Goal: Book appointment/travel/reservation

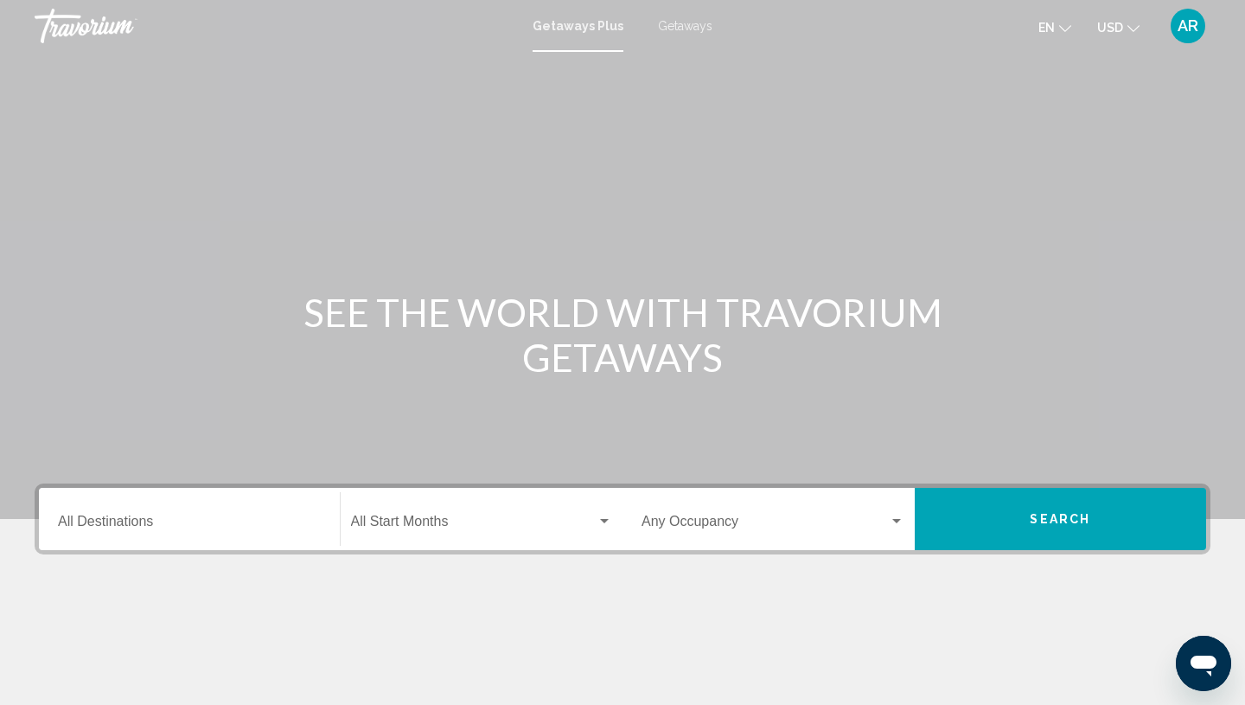
click at [680, 29] on span "Getaways" at bounding box center [685, 26] width 54 height 14
click at [69, 519] on input "Destination All Destinations" at bounding box center [189, 525] width 263 height 16
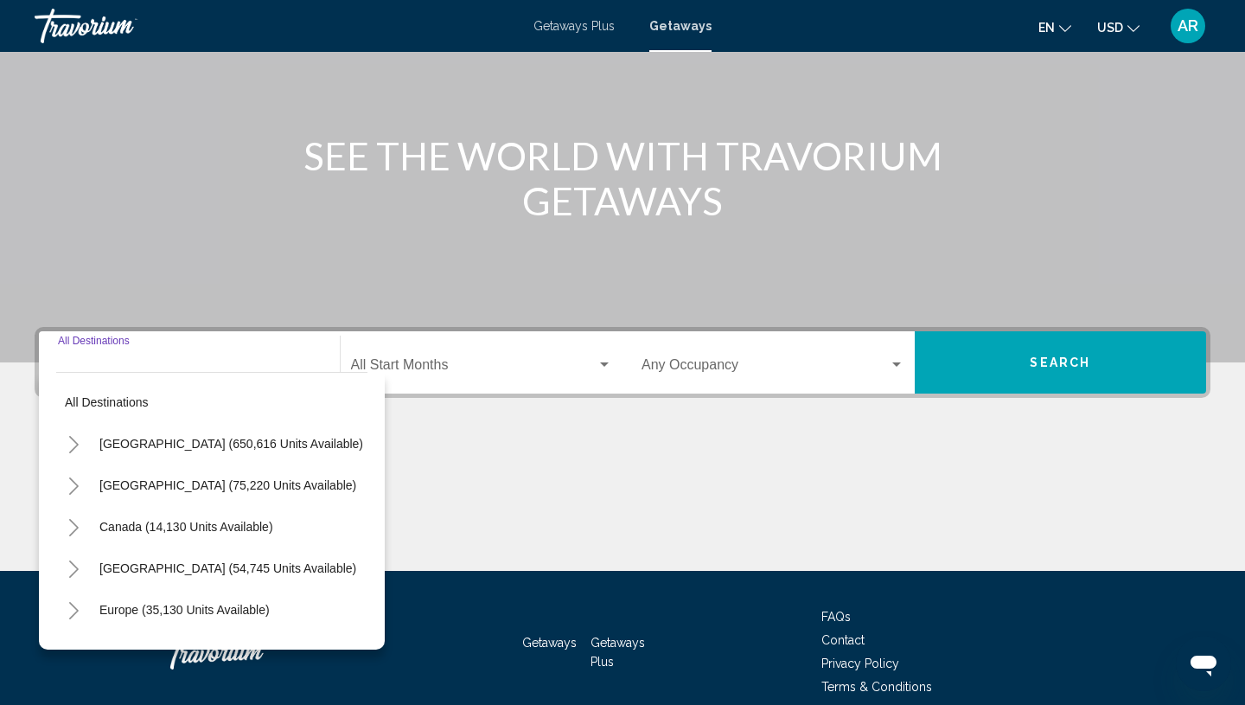
scroll to position [234, 0]
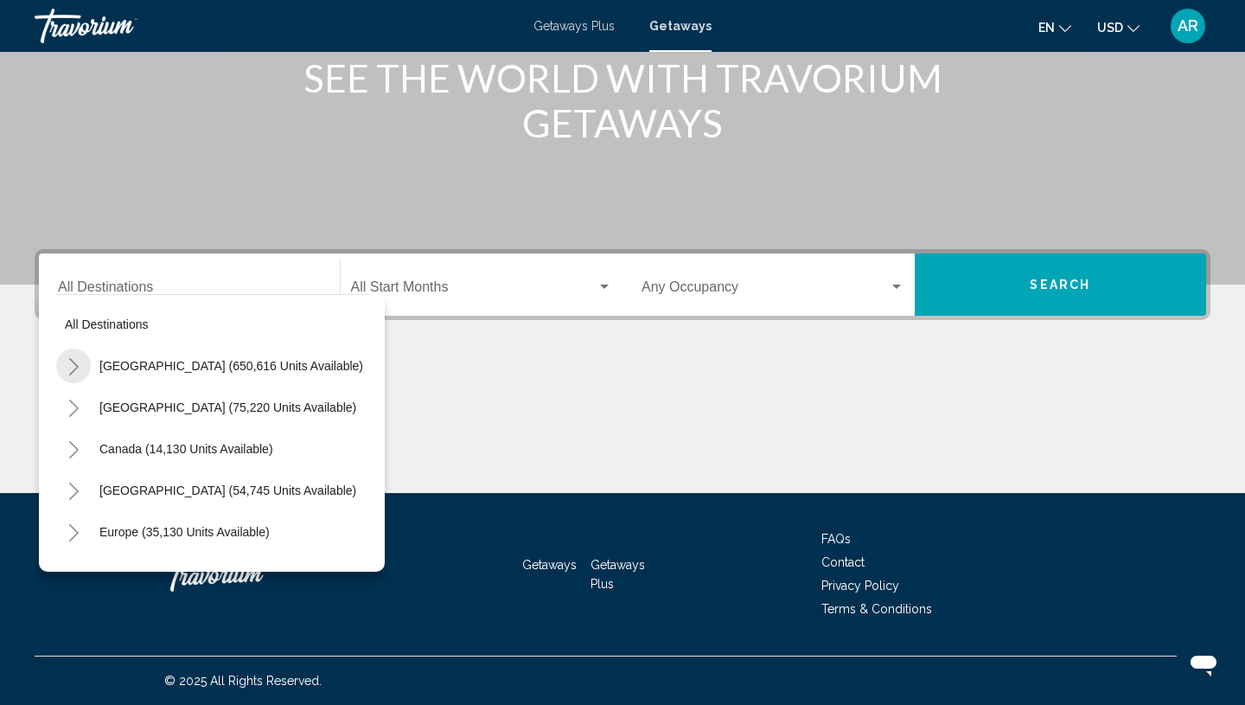
click at [77, 366] on icon "Toggle United States (650,616 units available)" at bounding box center [74, 366] width 10 height 17
click at [99, 491] on button "Toggle California (73,460 units available)" at bounding box center [90, 490] width 35 height 35
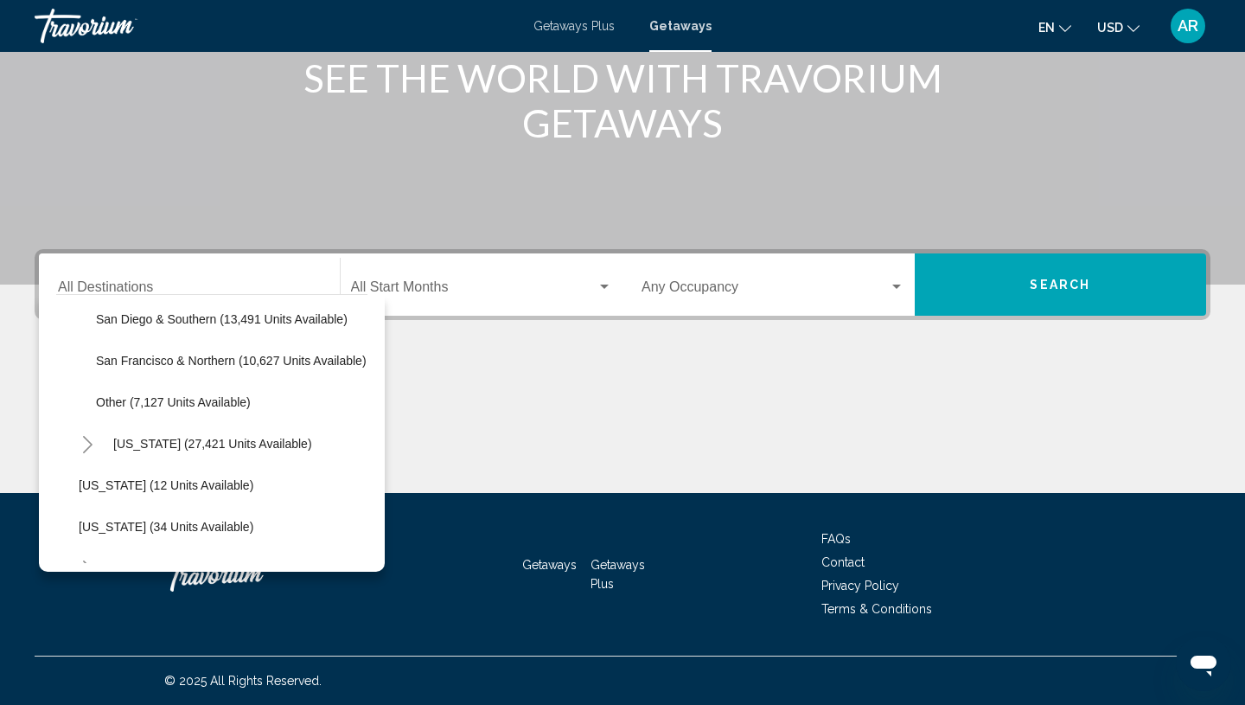
scroll to position [302, 3]
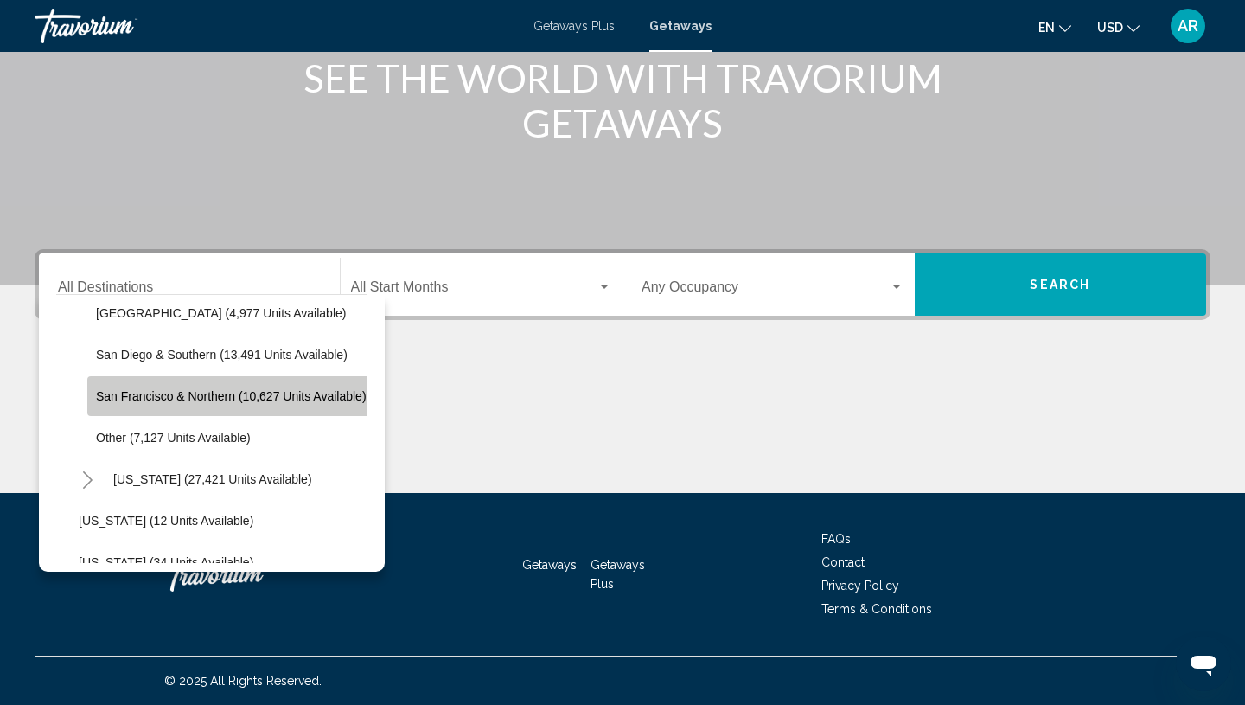
click at [177, 395] on span "San Francisco & Northern (10,627 units available)" at bounding box center [231, 396] width 271 height 14
type input "**********"
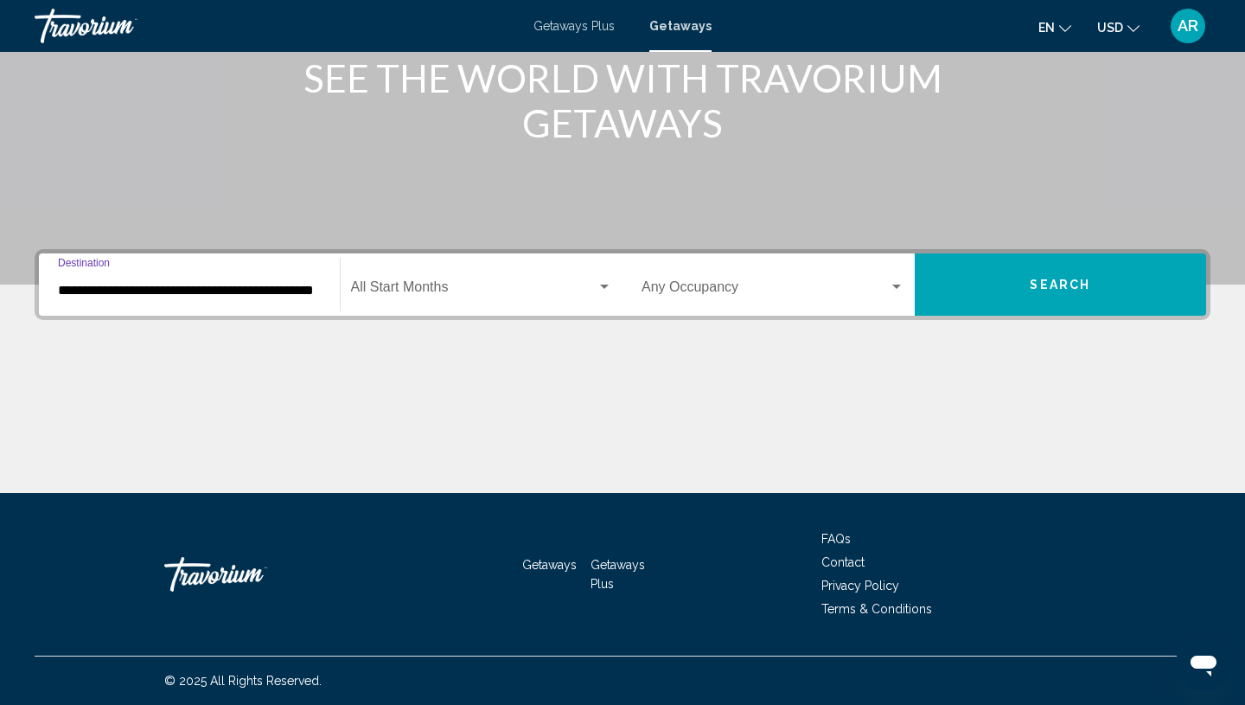
click at [577, 305] on div "Start Month All Start Months" at bounding box center [482, 285] width 262 height 54
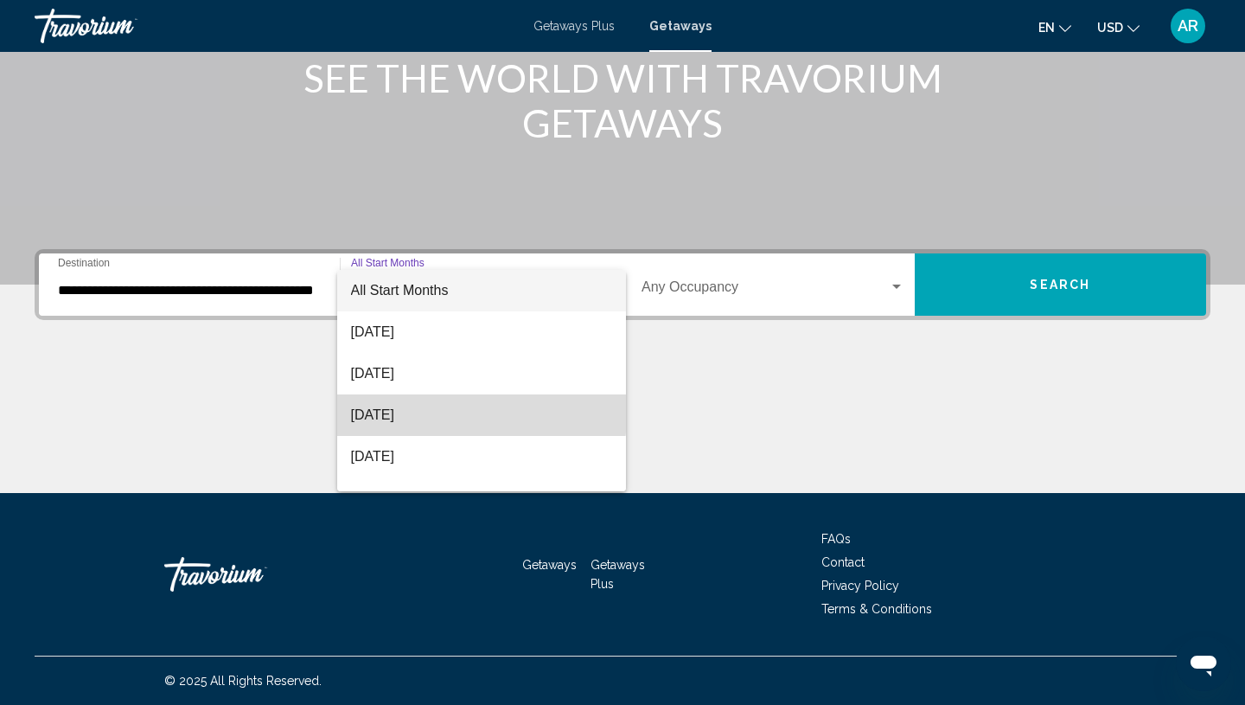
click at [439, 407] on span "[DATE]" at bounding box center [482, 415] width 262 height 42
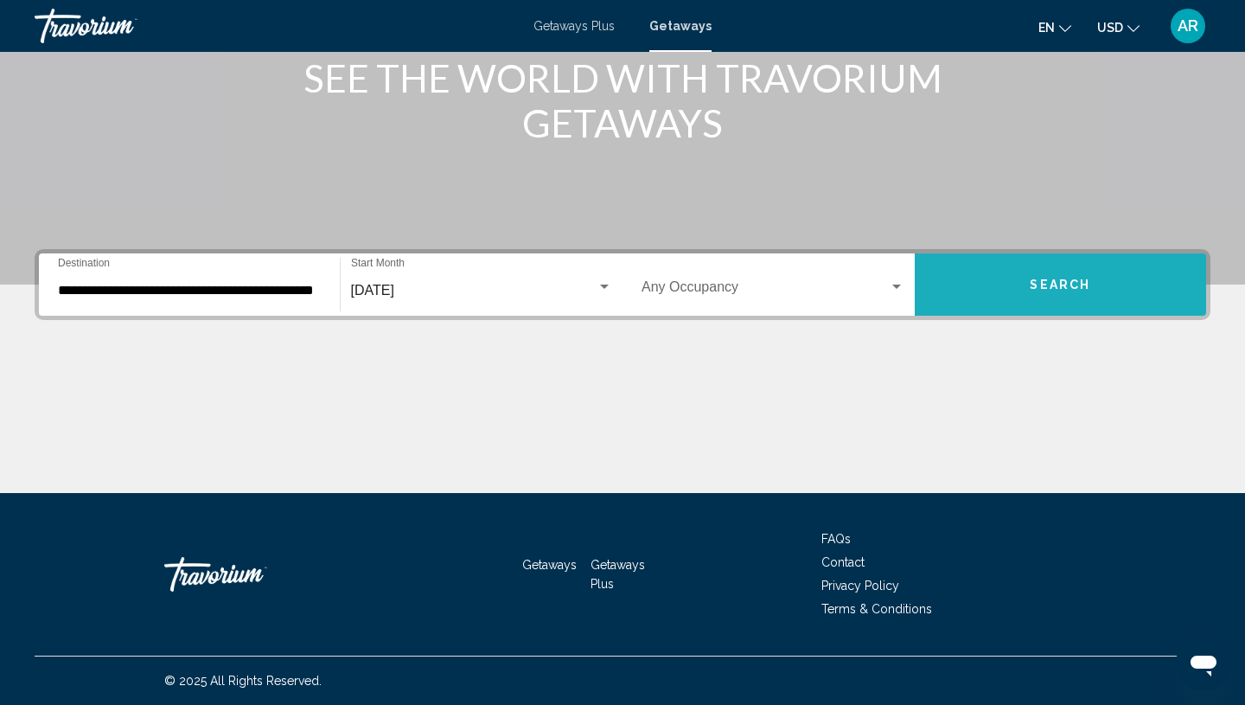
click at [1055, 283] on span "Search" at bounding box center [1060, 285] width 61 height 14
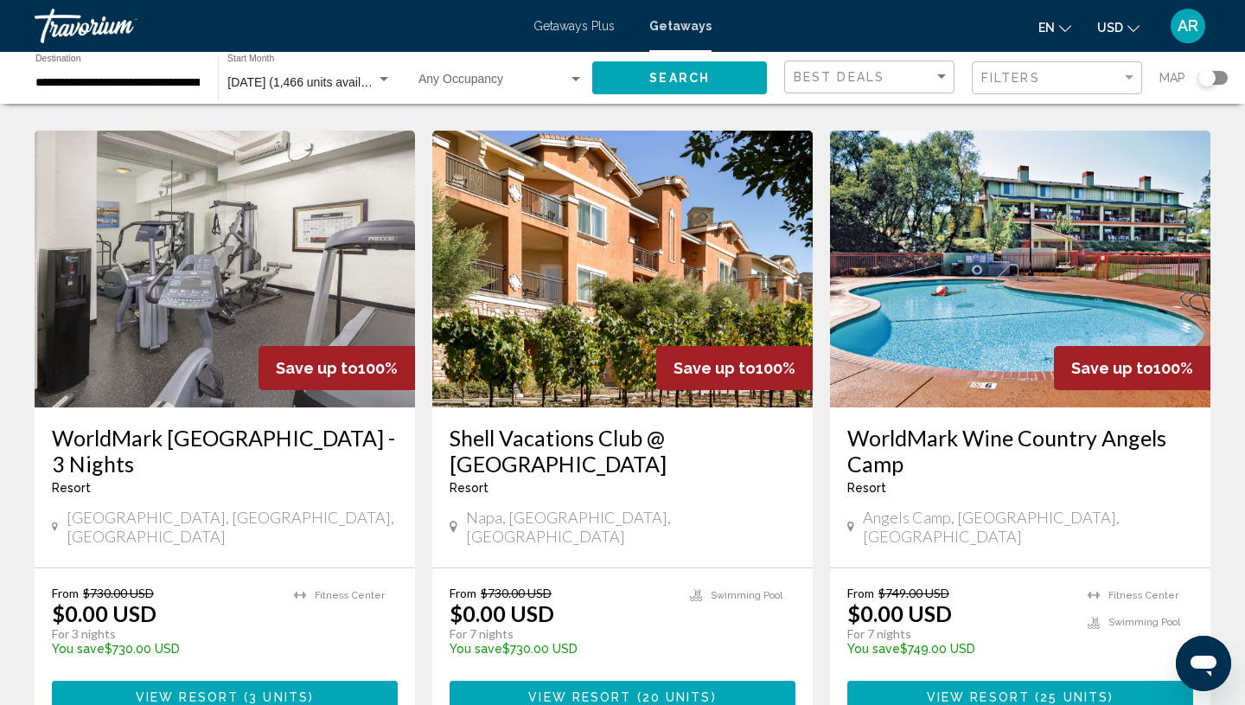
scroll to position [699, 0]
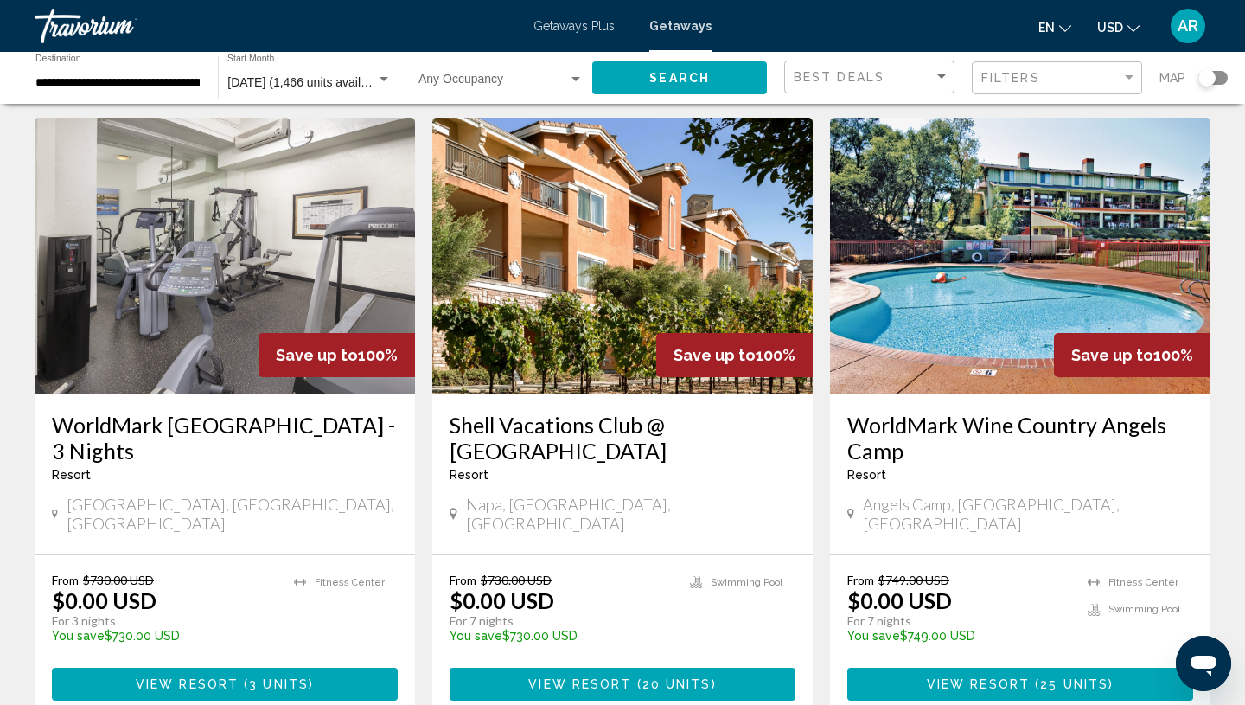
click at [584, 293] on img "Main content" at bounding box center [622, 256] width 380 height 277
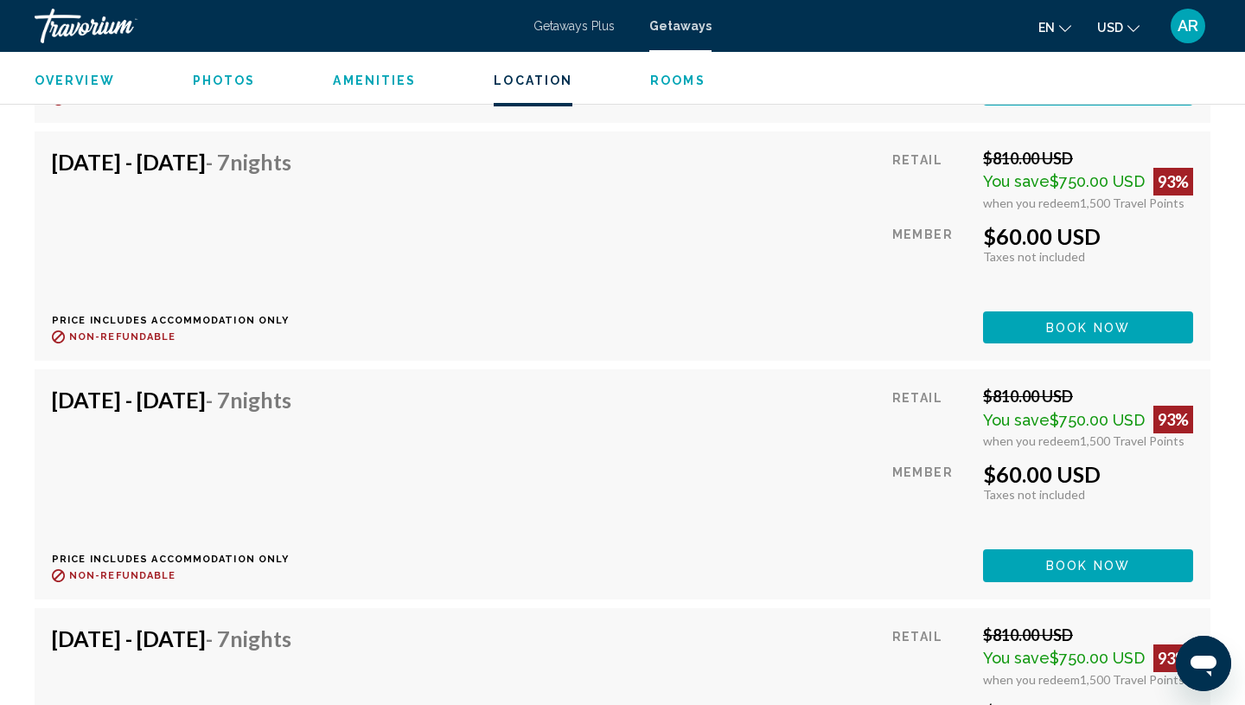
scroll to position [4068, 0]
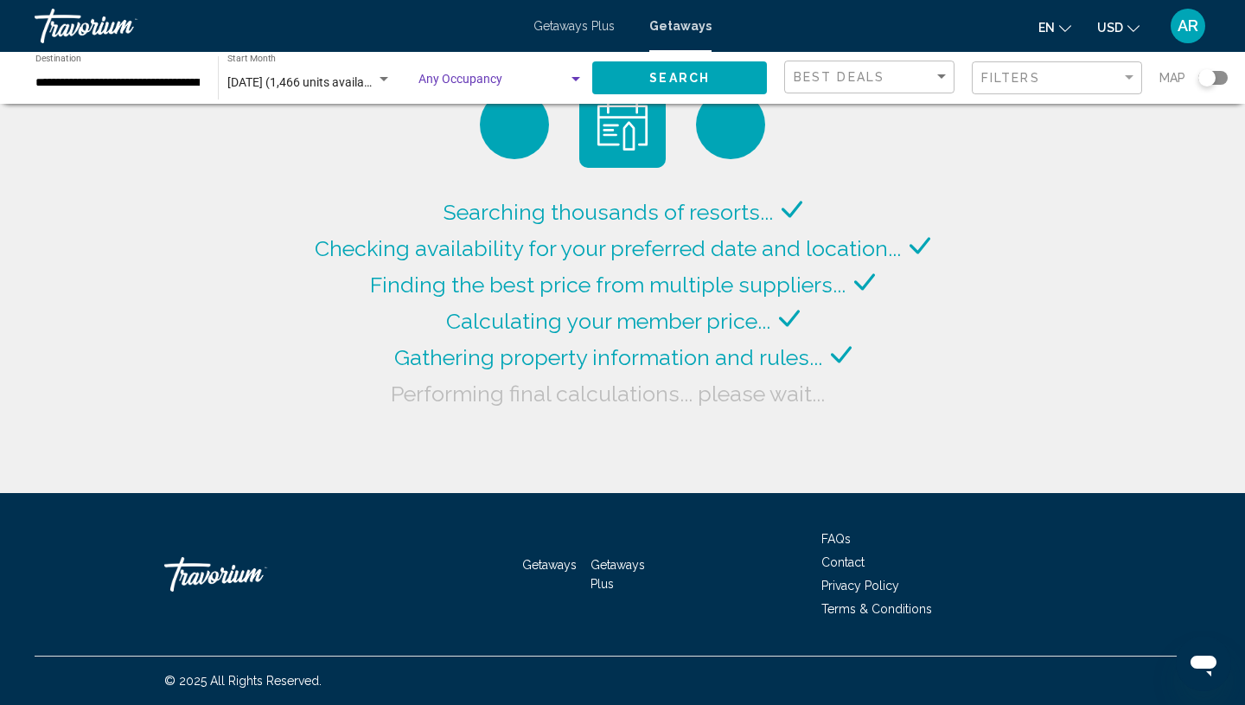
click at [569, 82] on div "Search widget" at bounding box center [576, 80] width 16 height 14
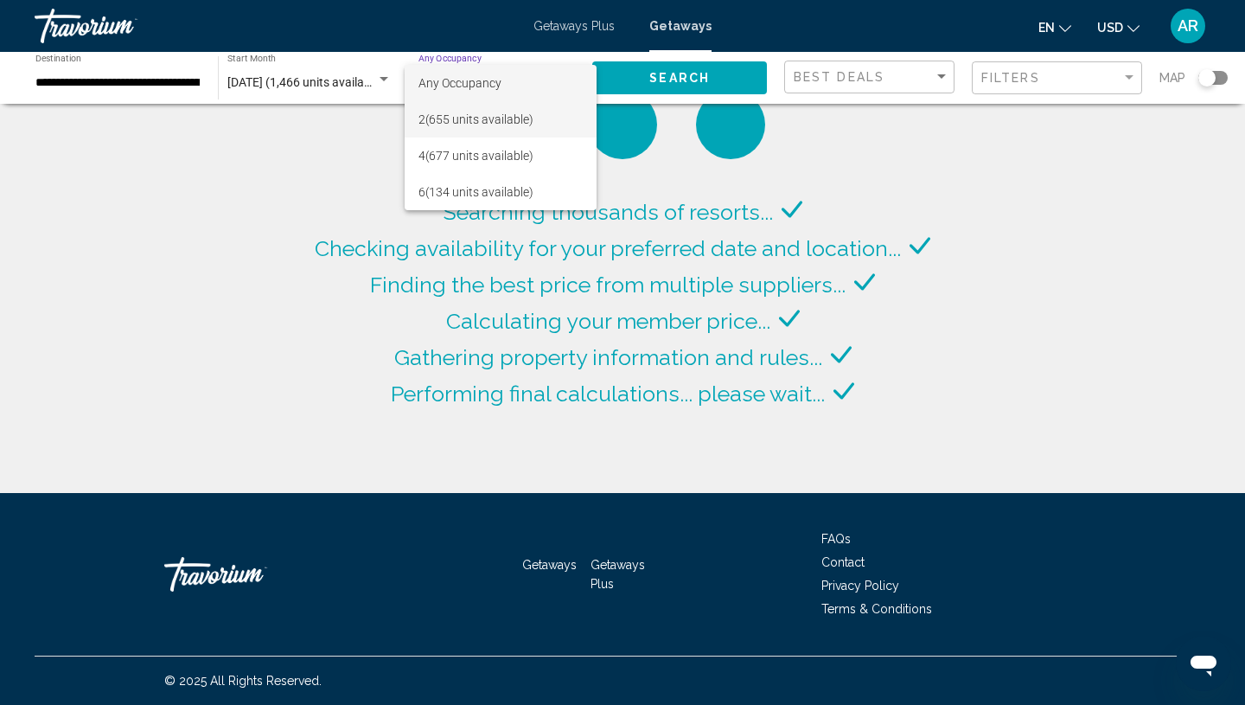
click at [493, 117] on span "2 (655 units available)" at bounding box center [500, 119] width 165 height 36
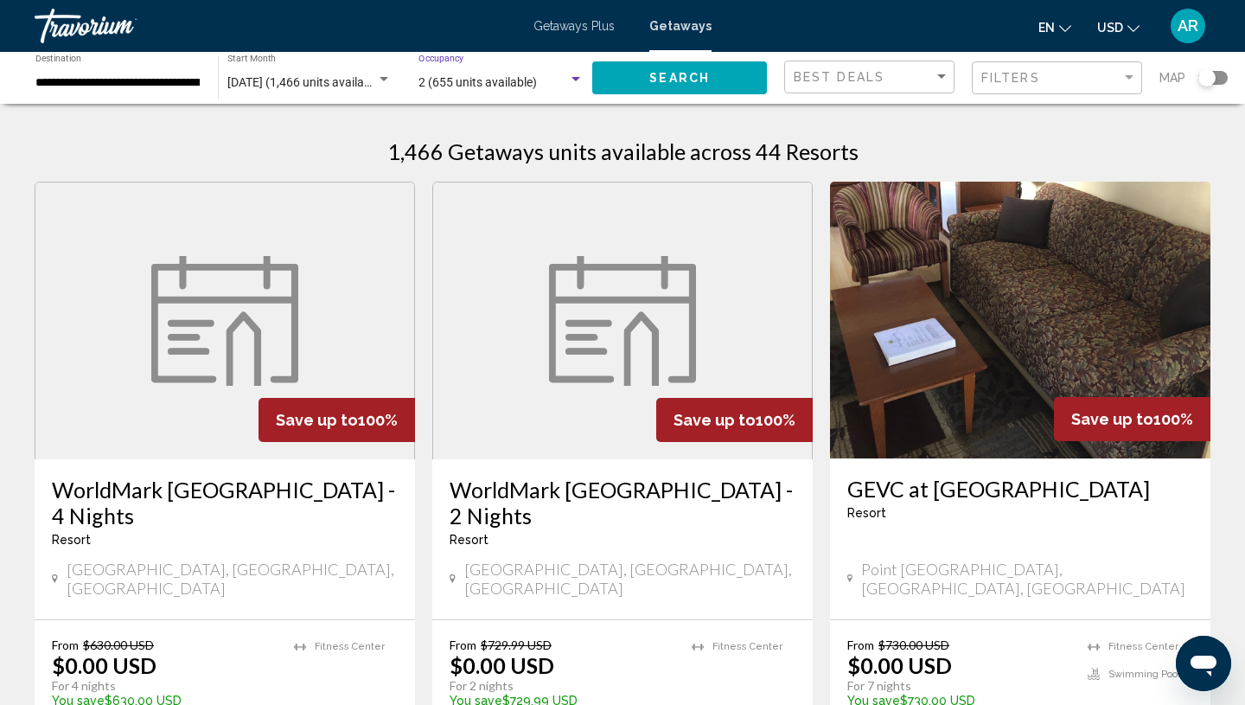
click at [723, 80] on button "Search" at bounding box center [679, 77] width 175 height 32
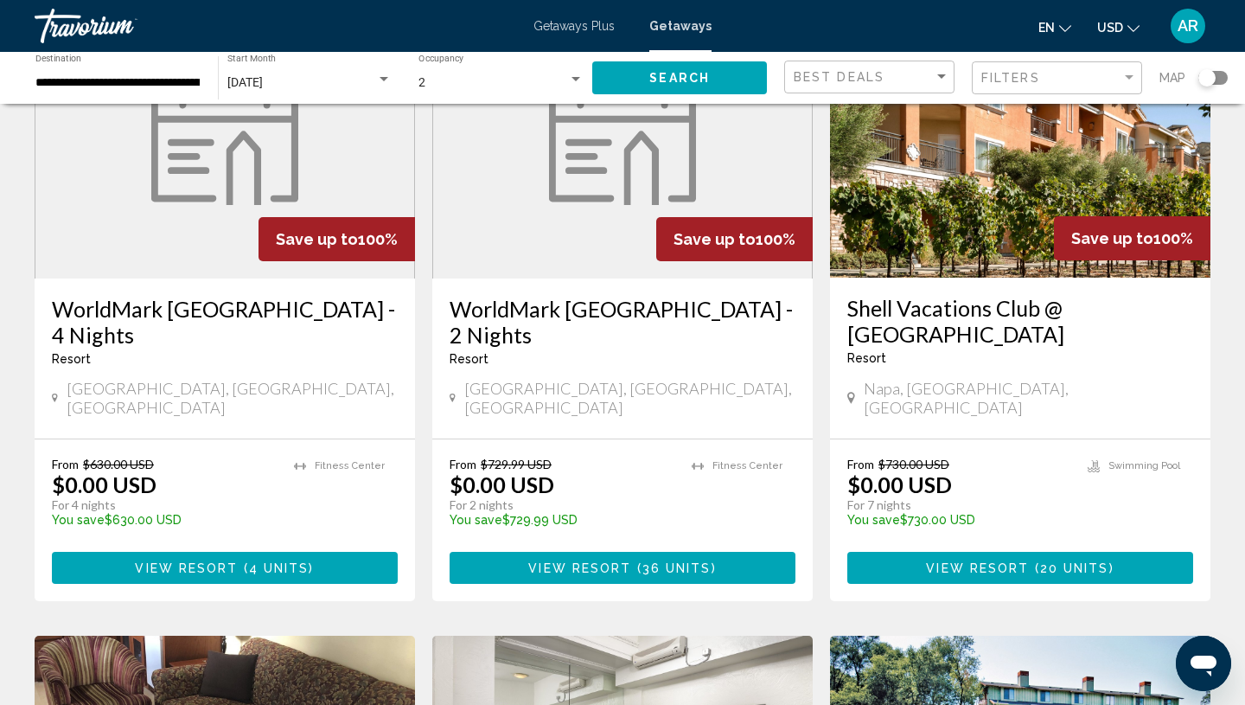
scroll to position [182, 0]
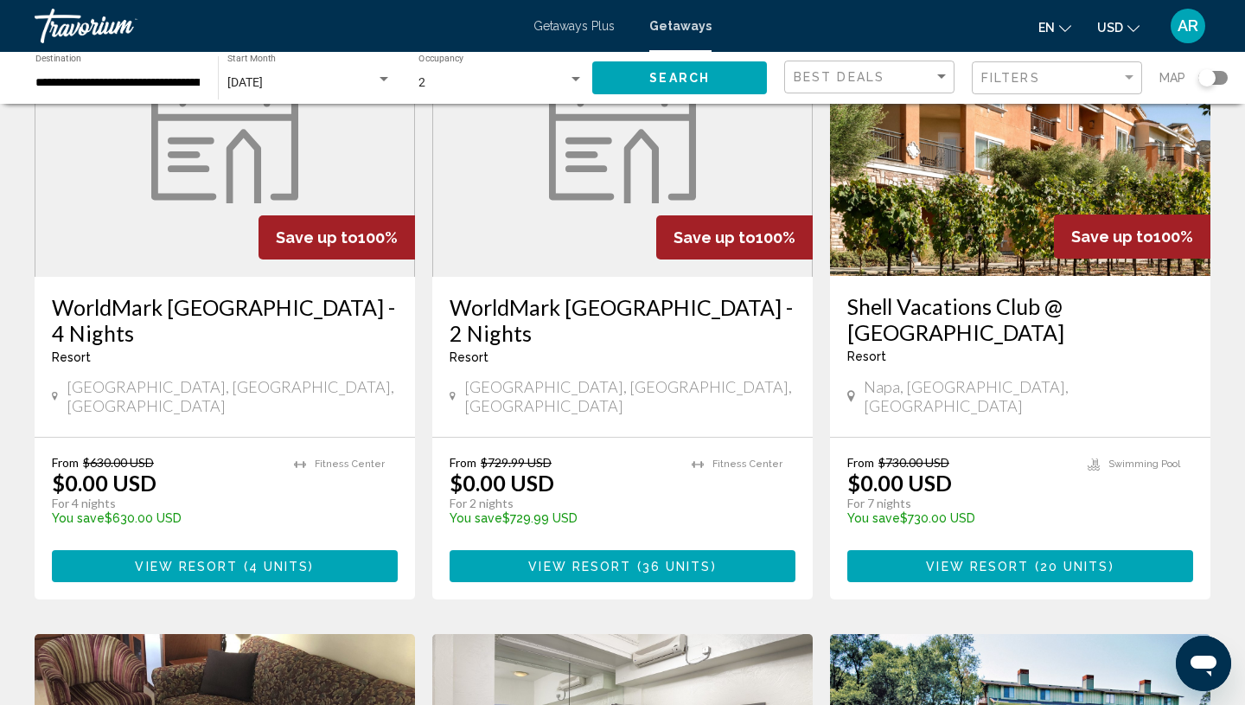
click at [907, 215] on img "Main content" at bounding box center [1020, 137] width 380 height 277
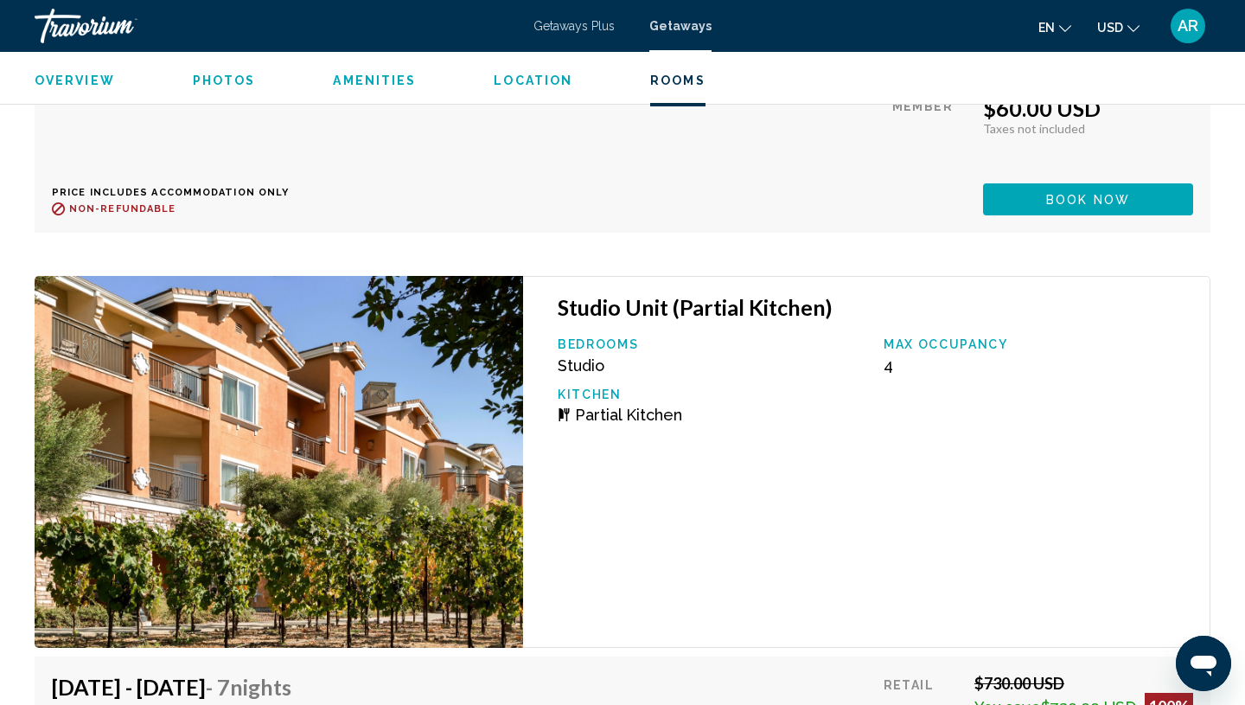
scroll to position [4676, 0]
